Goal: Information Seeking & Learning: Find specific fact

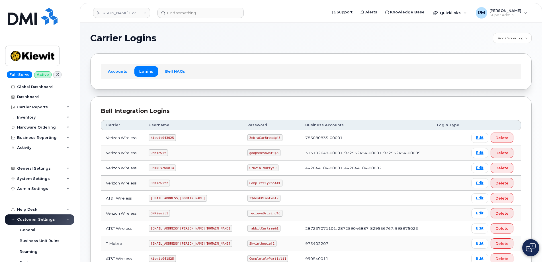
scroll to position [113, 0]
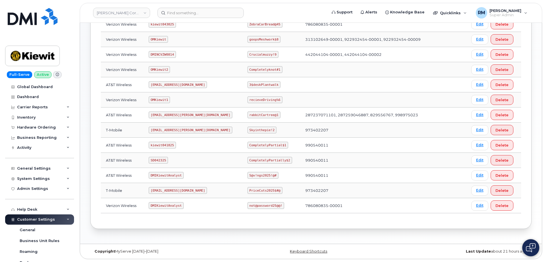
click at [156, 155] on td "SD042325" at bounding box center [193, 160] width 99 height 15
click at [162, 161] on code "SD042325" at bounding box center [158, 160] width 19 height 7
copy code "SD042325"
drag, startPoint x: 231, startPoint y: 160, endPoint x: 272, endPoint y: 157, distance: 40.5
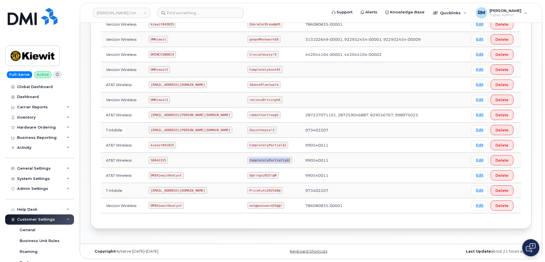
click at [272, 157] on td "CompletelyPartially$2" at bounding box center [272, 160] width 58 height 15
copy code "CompletelyPartially$2"
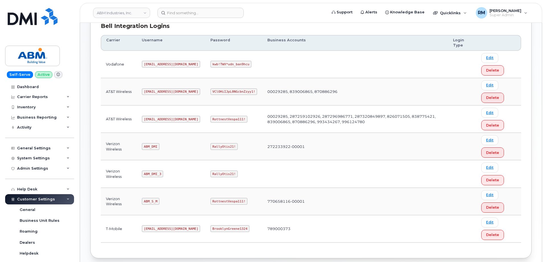
scroll to position [85, 0]
drag, startPoint x: 145, startPoint y: 118, endPoint x: 173, endPoint y: 118, distance: 28.5
click at [173, 118] on td "[EMAIL_ADDRESS][DOMAIN_NAME]" at bounding box center [171, 118] width 69 height 27
copy code "[EMAIL_ADDRESS][DOMAIN_NAME]"
click at [211, 119] on code "RottnestVespa111!" at bounding box center [229, 118] width 37 height 7
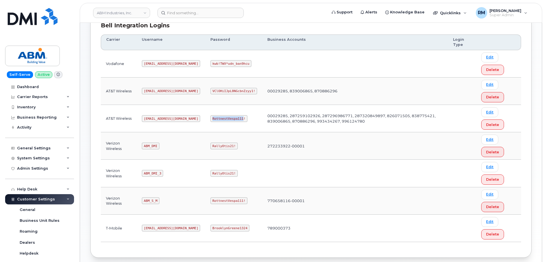
click at [211, 119] on code "RottnestVespa111!" at bounding box center [229, 118] width 37 height 7
copy code "RottnestVespa111"
